Goal: Transaction & Acquisition: Purchase product/service

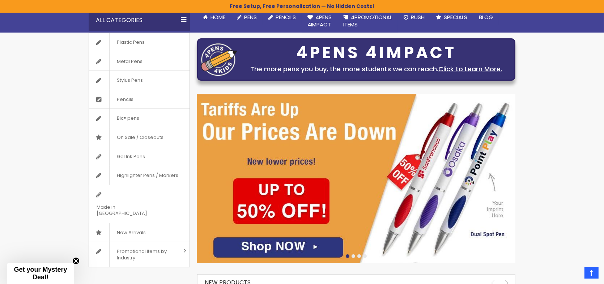
scroll to position [36, 0]
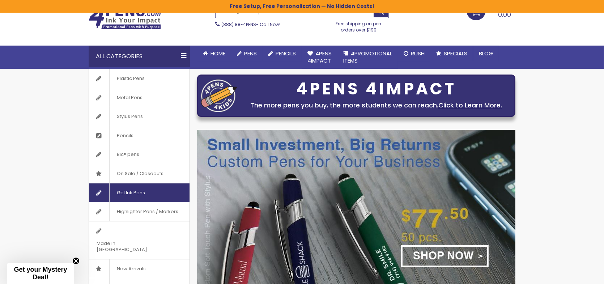
click at [140, 190] on span "Gel Ink Pens" at bounding box center [130, 192] width 43 height 19
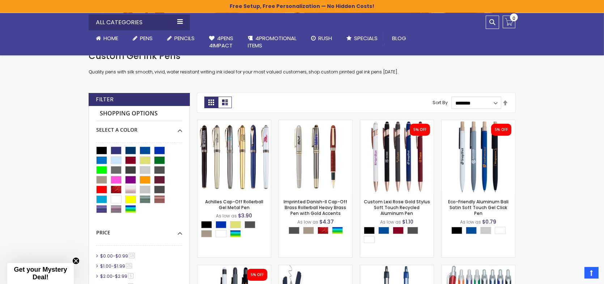
scroll to position [157, 0]
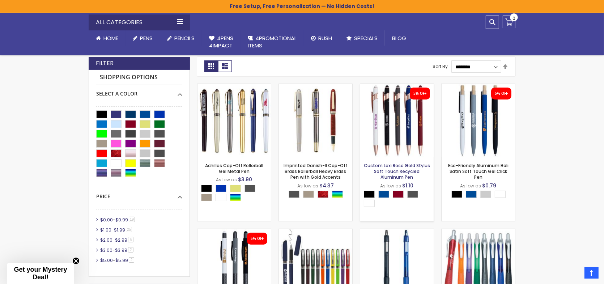
click at [395, 168] on link "Custom Lexi Rose Gold Stylus Soft Touch Recycled Aluminum Pen" at bounding box center [397, 172] width 66 height 18
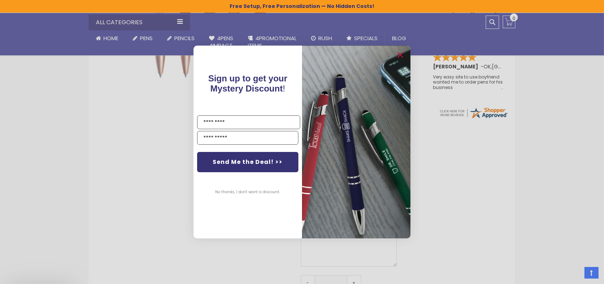
scroll to position [253, 0]
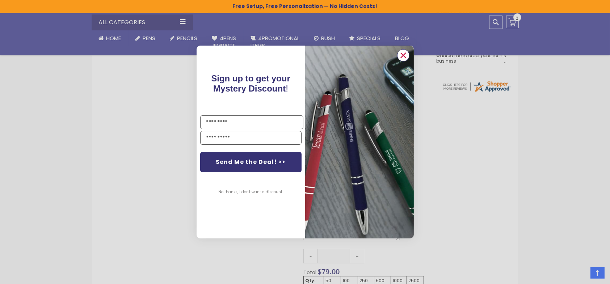
click at [403, 56] on circle "Close dialog" at bounding box center [402, 55] width 11 height 11
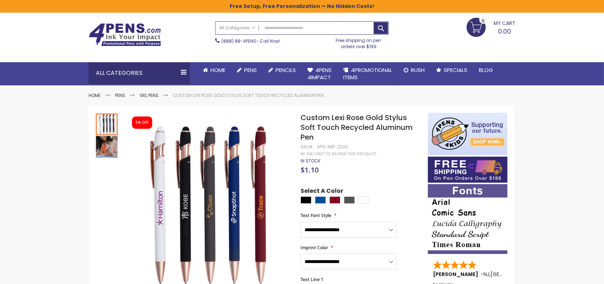
scroll to position [36, 0]
